Goal: Task Accomplishment & Management: Use online tool/utility

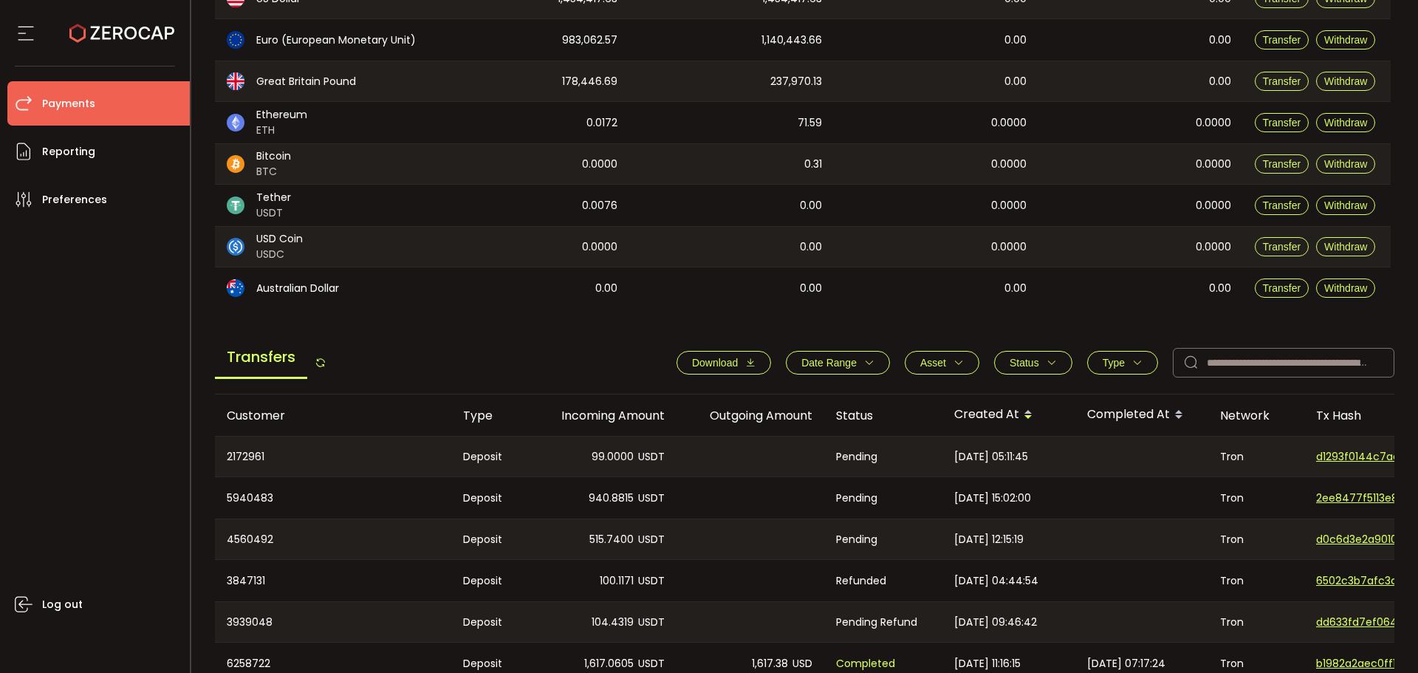
scroll to position [369, 0]
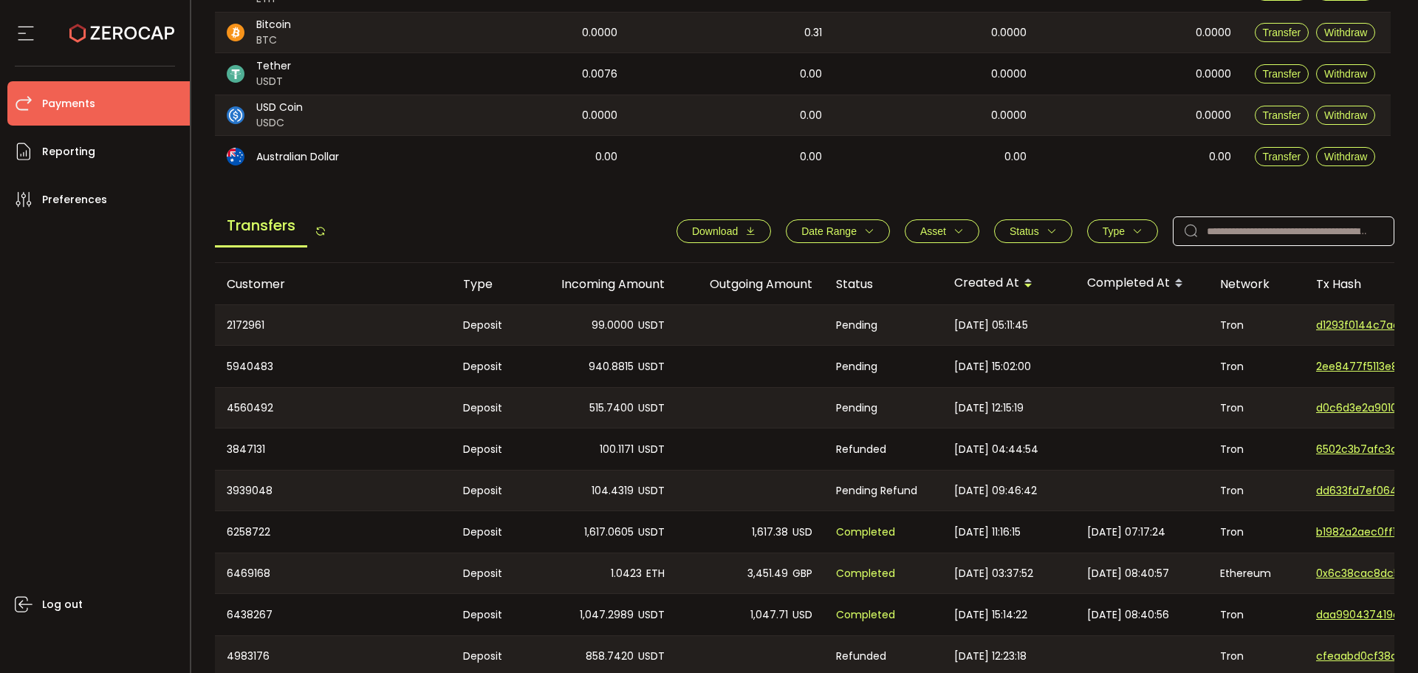
drag, startPoint x: 1236, startPoint y: 256, endPoint x: 1239, endPoint y: 242, distance: 15.1
click at [1237, 250] on div "Transfers Download Date Range - Asset BTC ETH EUR GBP USD USDC USDT Clear Apply…" at bounding box center [805, 235] width 1180 height 56
click at [1240, 230] on input "text" at bounding box center [1284, 231] width 222 height 30
paste input "********"
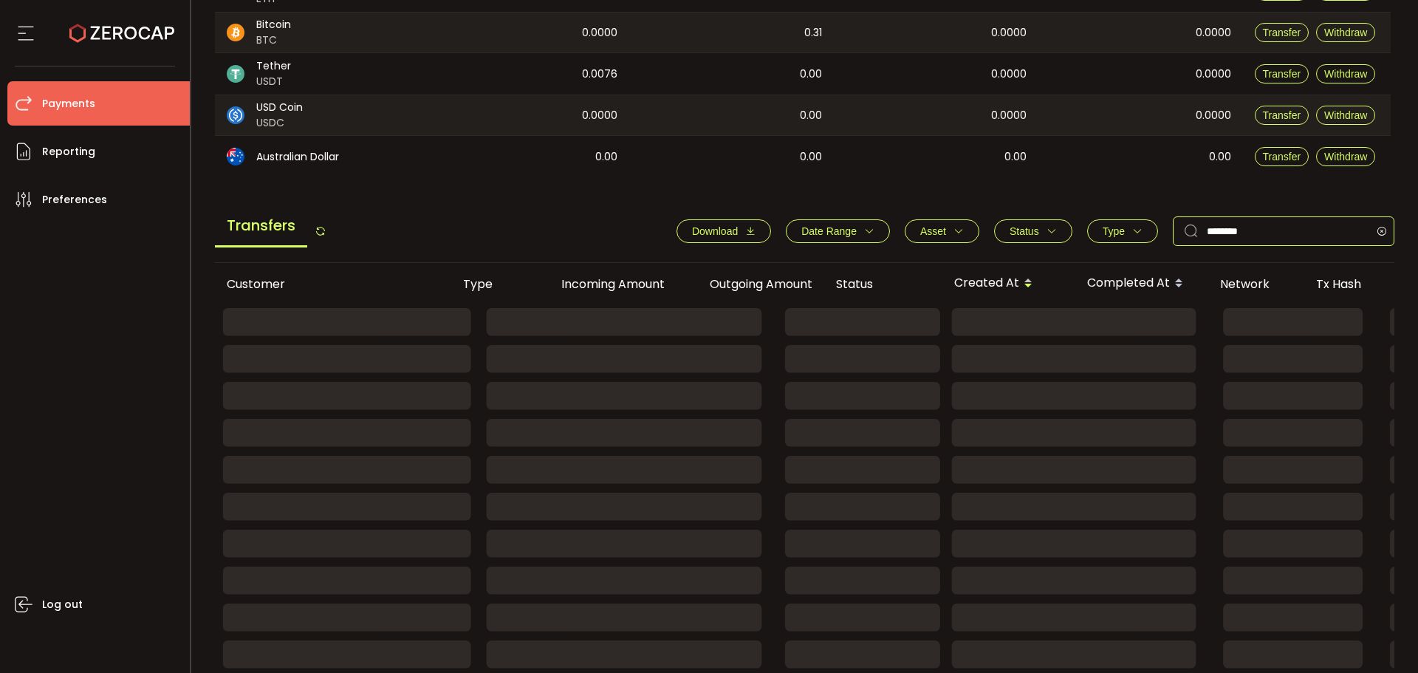
scroll to position [227, 0]
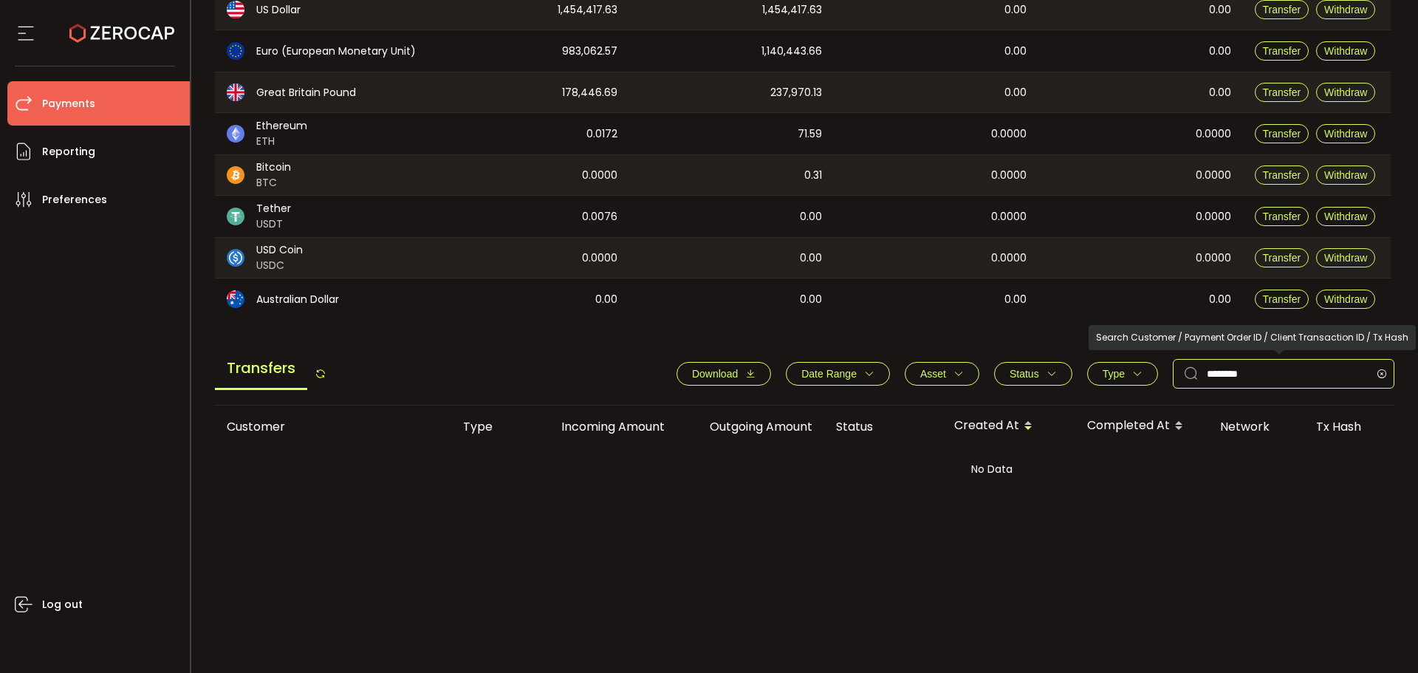
drag, startPoint x: 1258, startPoint y: 371, endPoint x: 1073, endPoint y: 335, distance: 188.2
click at [1151, 362] on div "Download Date Range - Asset BTC ETH EUR GBP USD USDC USDT Clear Apply Status Ap…" at bounding box center [1028, 374] width 733 height 30
paste input "text"
type input "*******"
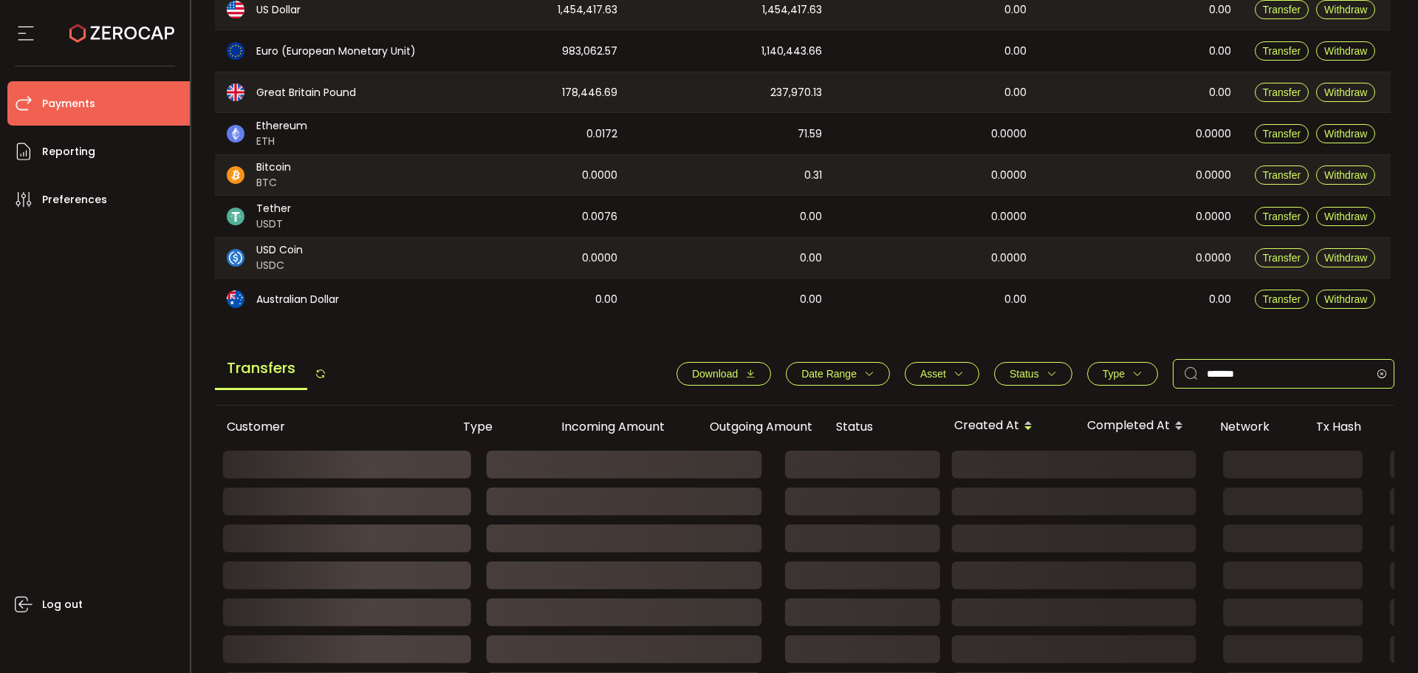
scroll to position [369, 0]
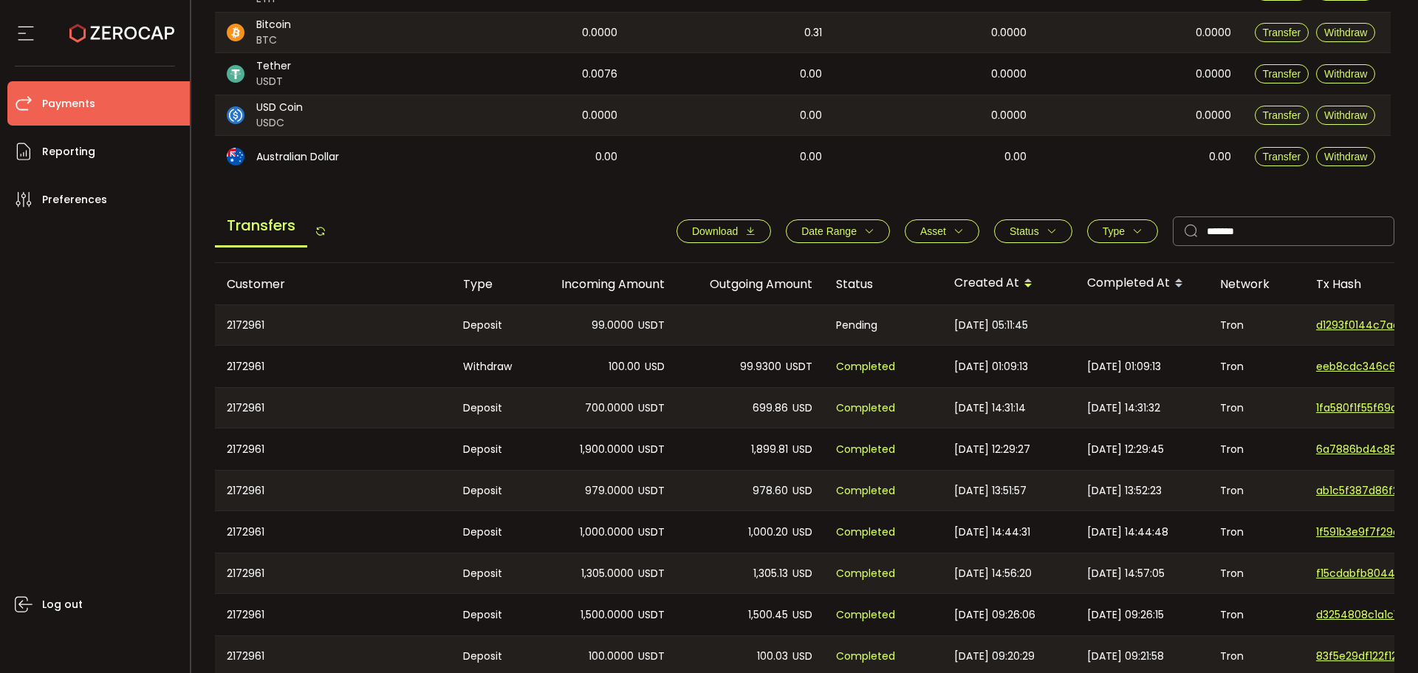
drag, startPoint x: 640, startPoint y: 326, endPoint x: 593, endPoint y: 304, distance: 51.5
click at [593, 304] on td "99.0000 USDT" at bounding box center [603, 324] width 148 height 41
click at [595, 305] on div "99.0000 USDT" at bounding box center [603, 325] width 148 height 40
drag, startPoint x: 1068, startPoint y: 332, endPoint x: 996, endPoint y: 324, distance: 72.8
click at [996, 324] on div "[DATE] 05:11:45" at bounding box center [1008, 325] width 133 height 40
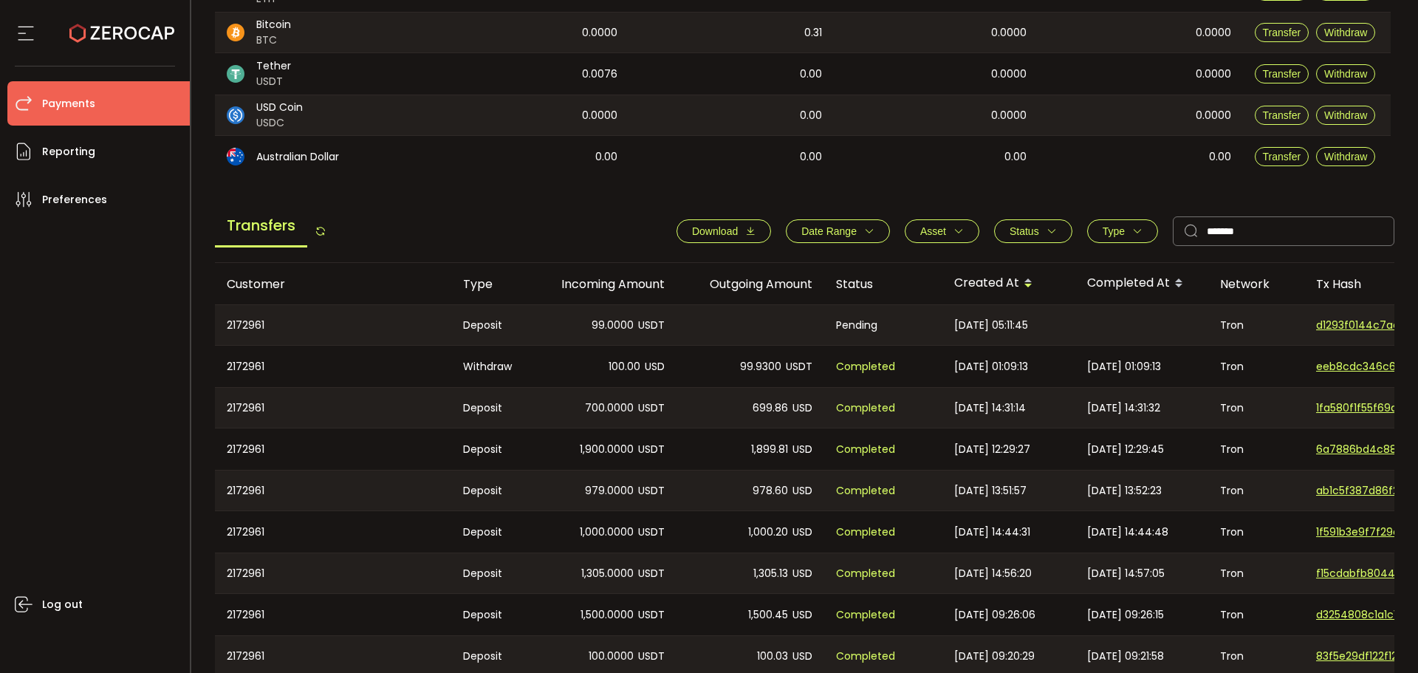
click at [997, 325] on span "[DATE] 05:11:45" at bounding box center [991, 325] width 74 height 17
